Goal: Information Seeking & Learning: Learn about a topic

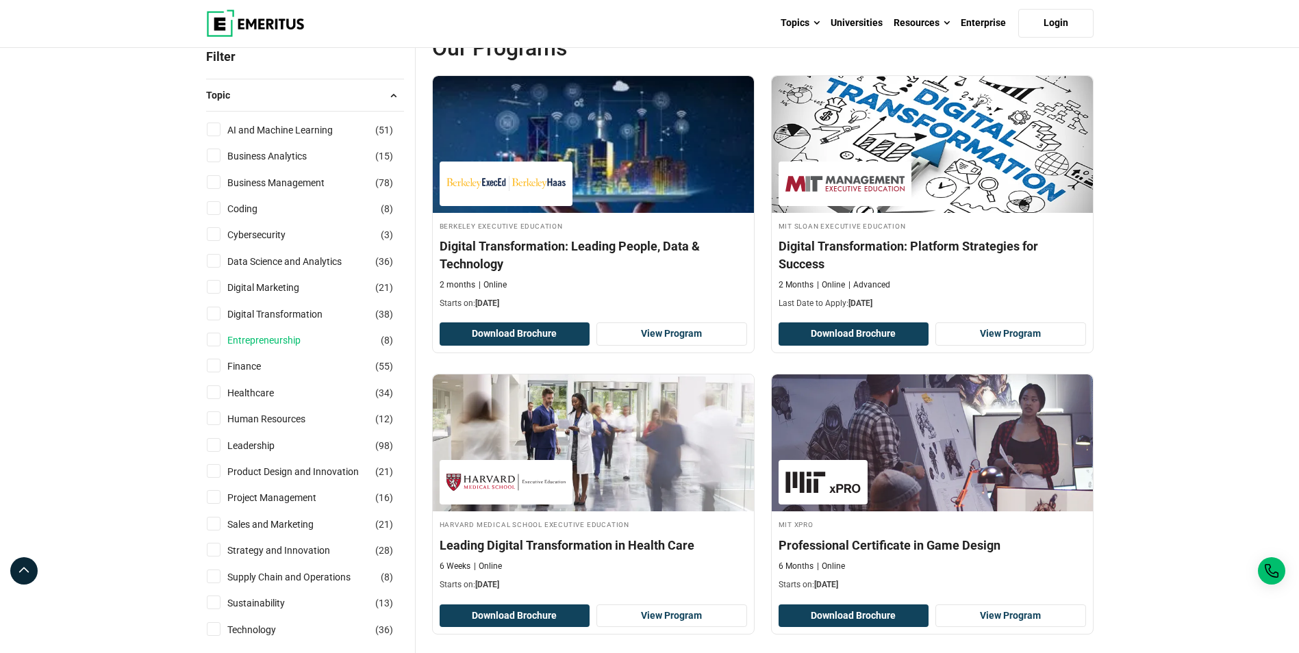
scroll to position [205, 0]
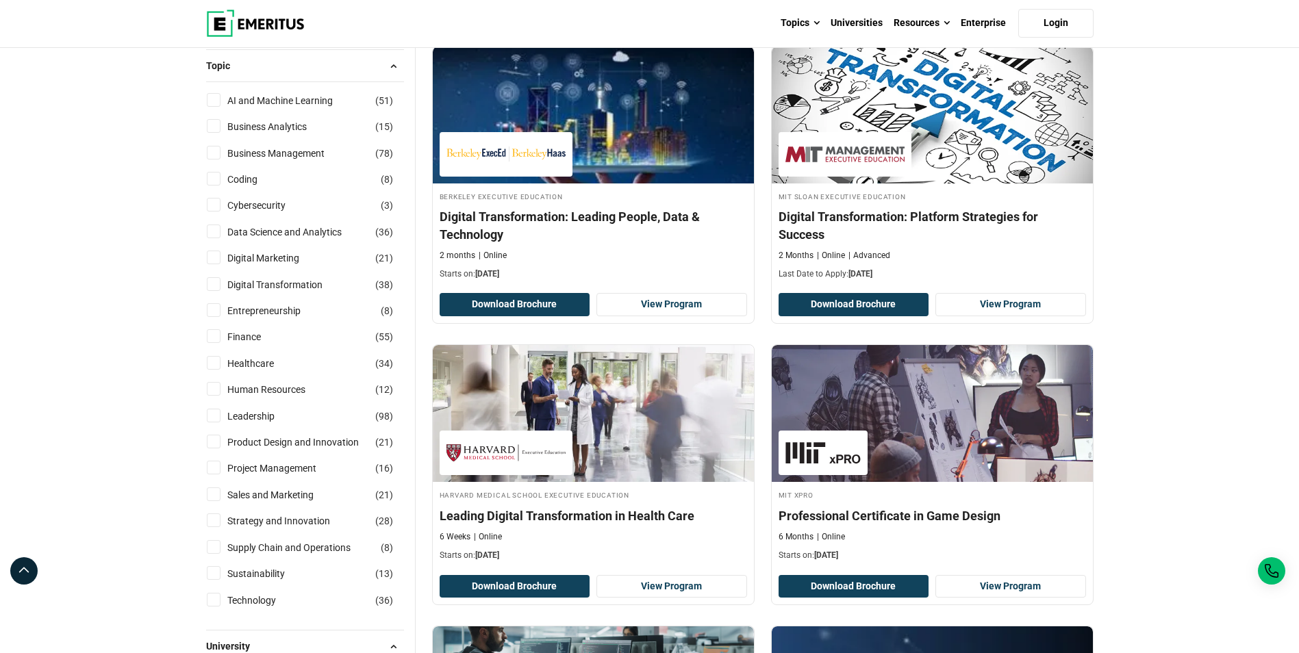
click at [215, 335] on input "Finance ( 55 )" at bounding box center [214, 336] width 14 height 14
checkbox input "true"
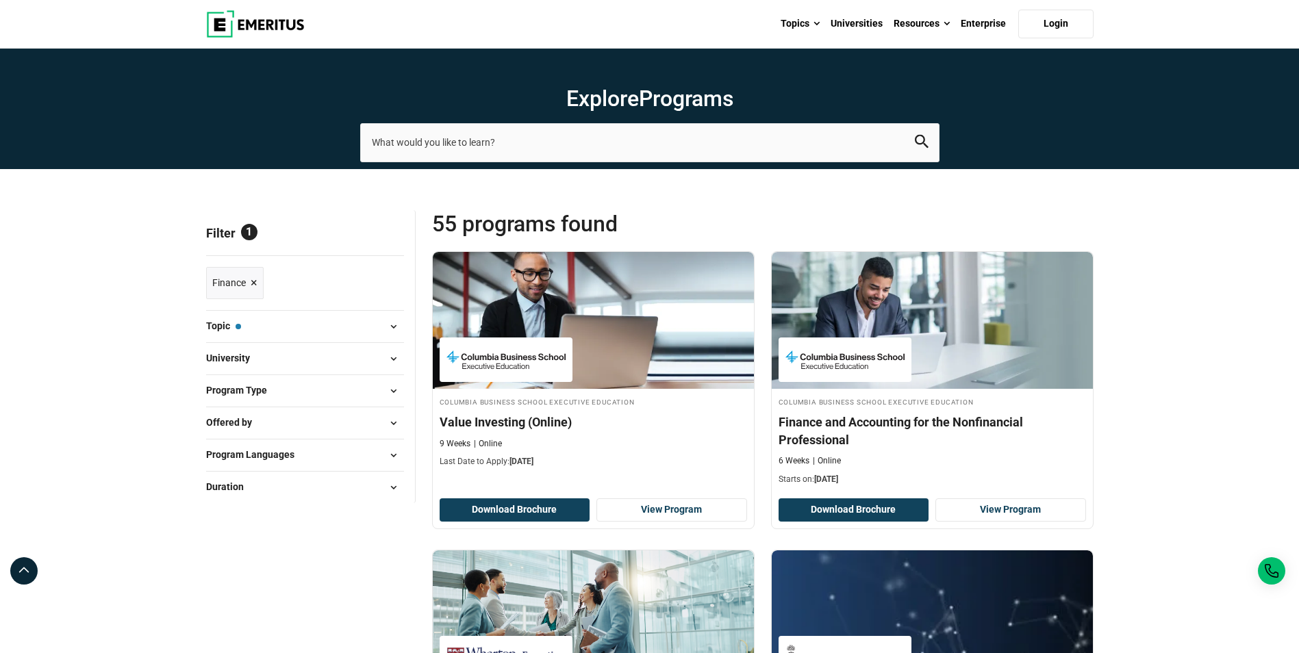
click at [257, 279] on span "×" at bounding box center [254, 283] width 7 height 20
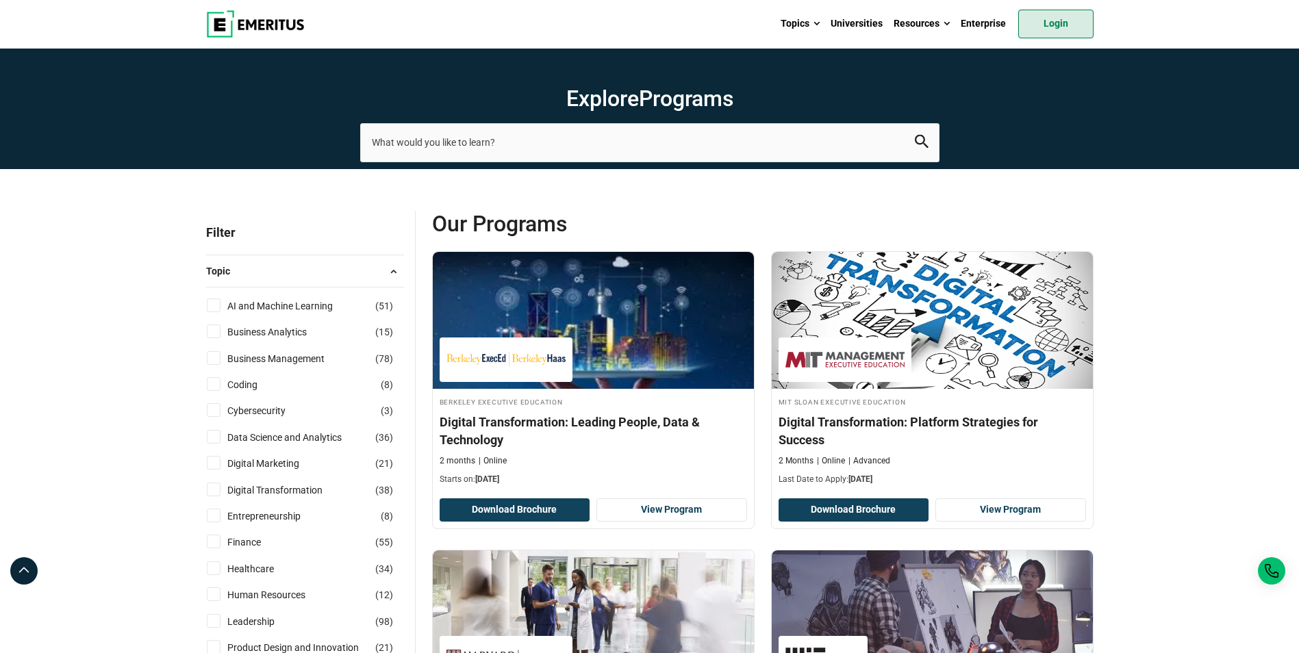
click at [1084, 25] on link "Login" at bounding box center [1055, 24] width 75 height 29
